Goal: Information Seeking & Learning: Learn about a topic

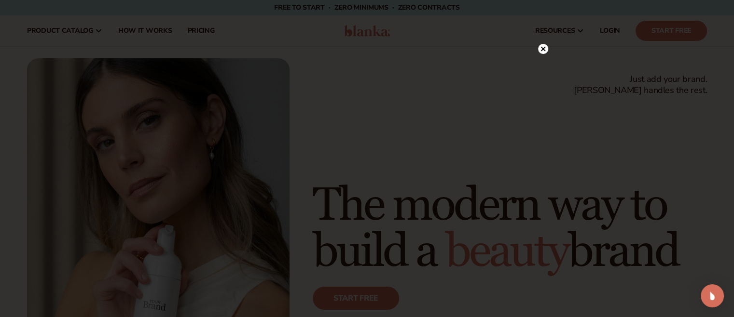
click at [541, 50] on icon at bounding box center [542, 48] width 5 height 5
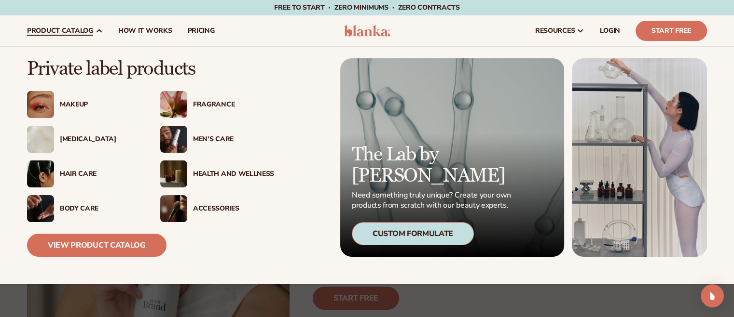
click at [182, 104] on img at bounding box center [173, 104] width 27 height 27
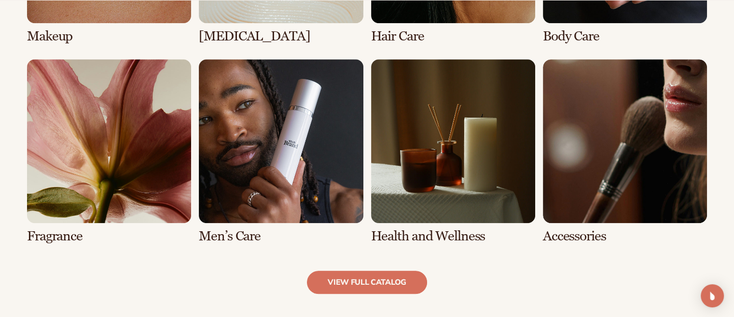
scroll to position [868, 0]
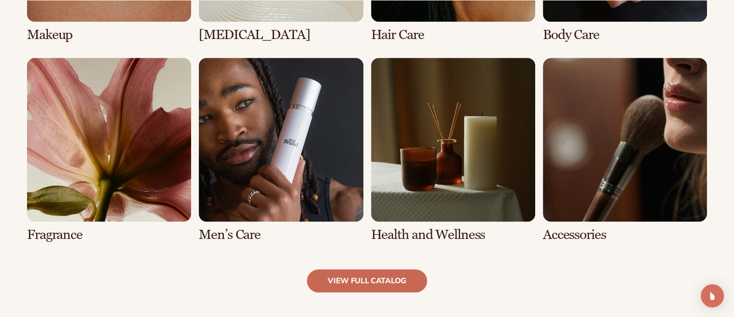
click at [382, 284] on link "view full catalog" at bounding box center [367, 281] width 120 height 23
